Goal: Information Seeking & Learning: Learn about a topic

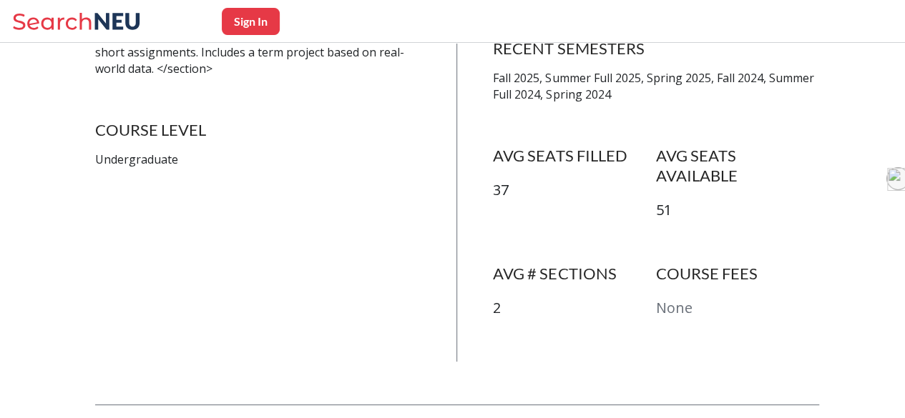
scroll to position [524, 0]
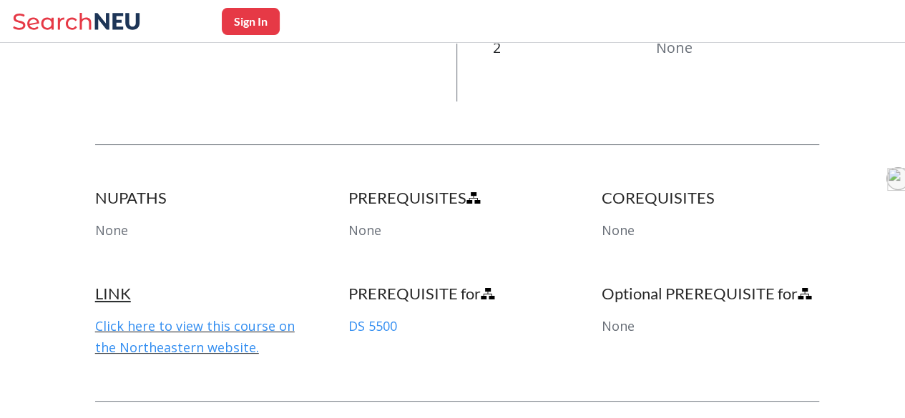
scroll to position [718, 0]
click at [374, 317] on link "DS 5500" at bounding box center [372, 325] width 49 height 17
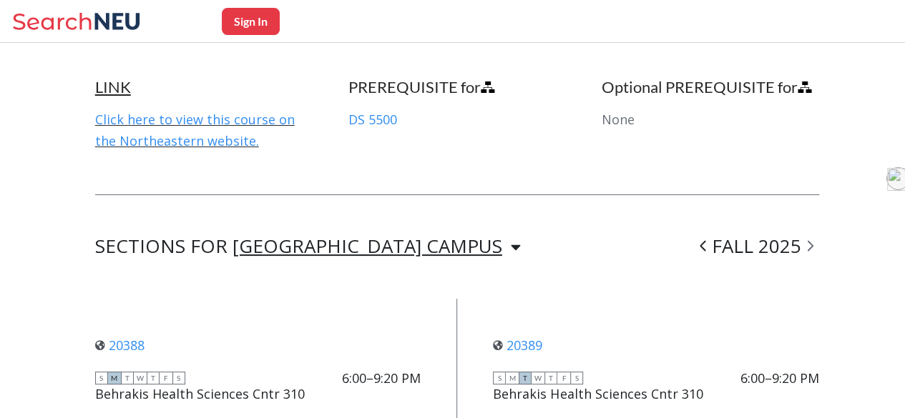
scroll to position [1074, 0]
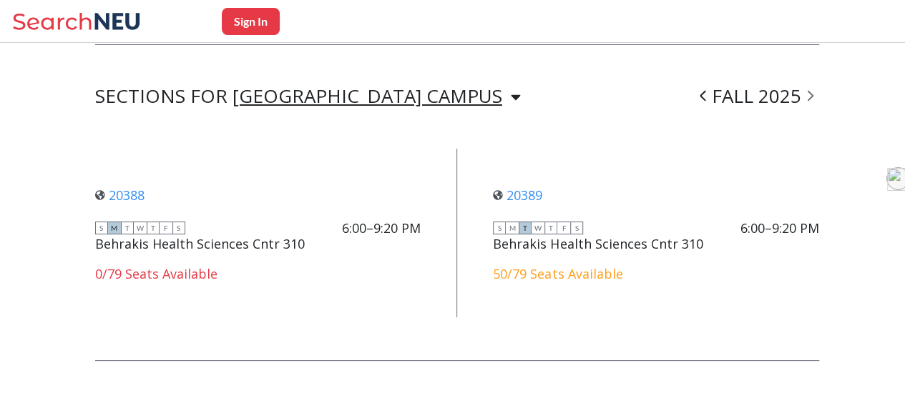
click at [345, 88] on div "[GEOGRAPHIC_DATA] CAMPUS" at bounding box center [367, 96] width 270 height 16
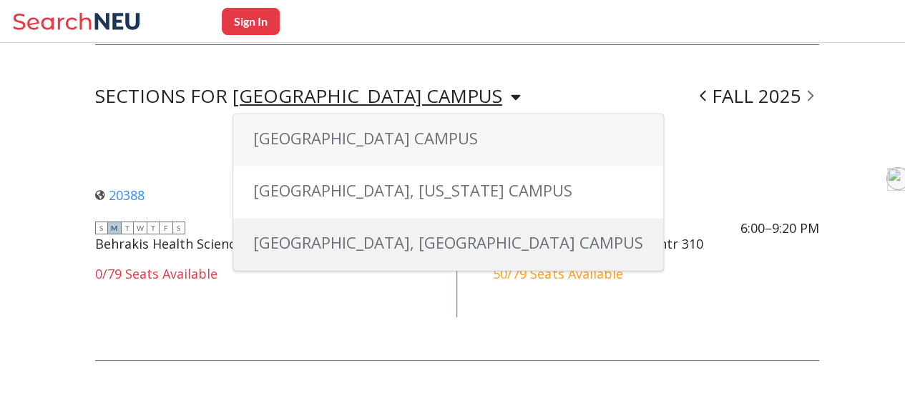
click at [323, 232] on span "[GEOGRAPHIC_DATA], [GEOGRAPHIC_DATA] CAMPUS" at bounding box center [448, 242] width 390 height 21
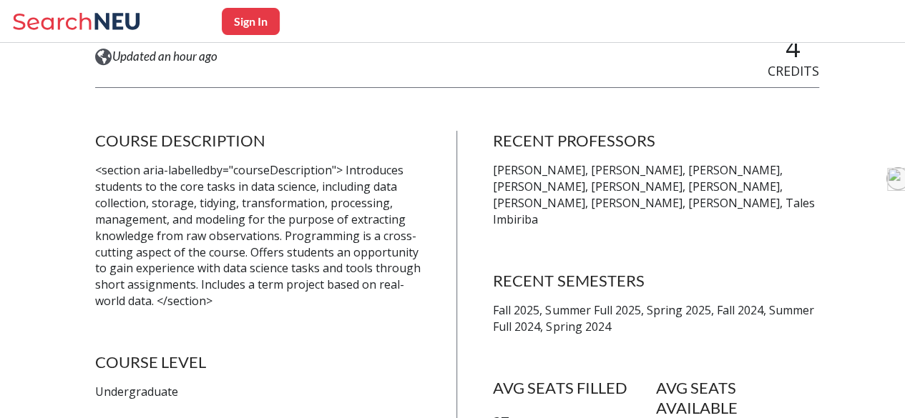
scroll to position [0, 0]
